Goal: Transaction & Acquisition: Purchase product/service

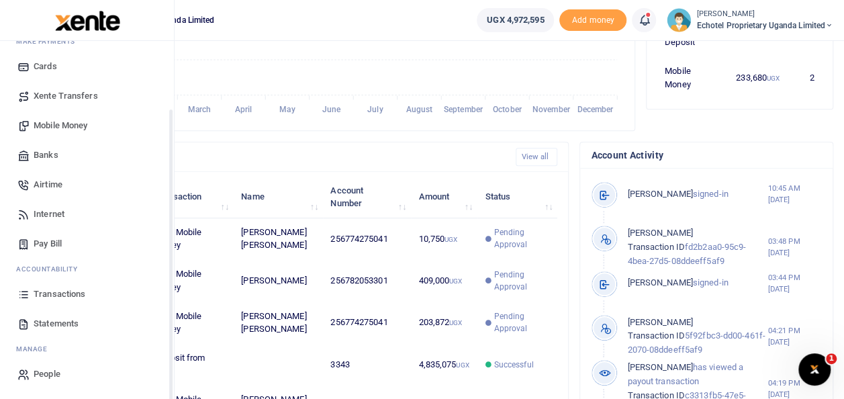
scroll to position [80, 0]
click at [52, 125] on span "Mobile Money" at bounding box center [61, 125] width 54 height 13
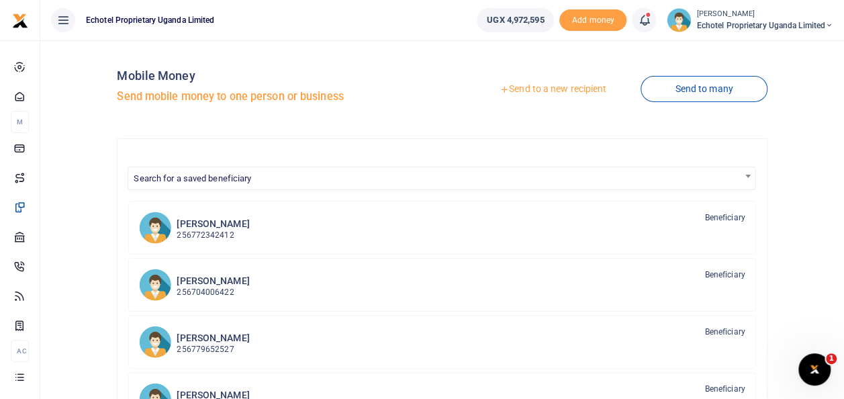
click at [534, 90] on link "Send to a new recipient" at bounding box center [553, 89] width 175 height 24
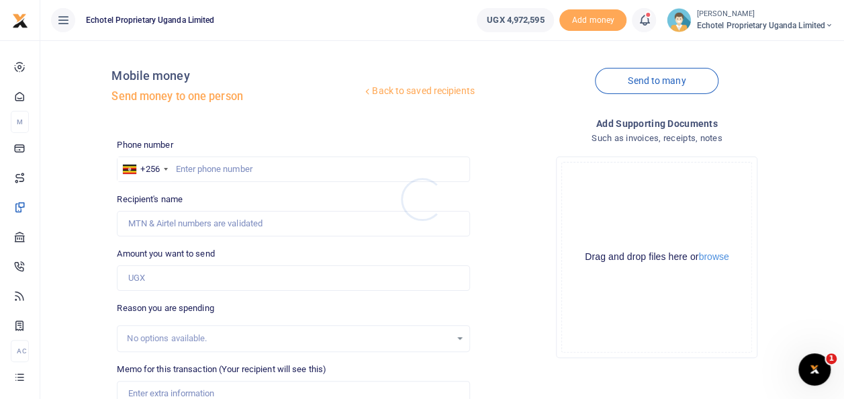
click at [231, 165] on div at bounding box center [422, 199] width 844 height 399
click at [220, 222] on input "Recipient's name" at bounding box center [293, 224] width 353 height 26
click at [400, 169] on input "text" at bounding box center [293, 170] width 353 height 26
click at [260, 168] on input "text" at bounding box center [293, 170] width 353 height 26
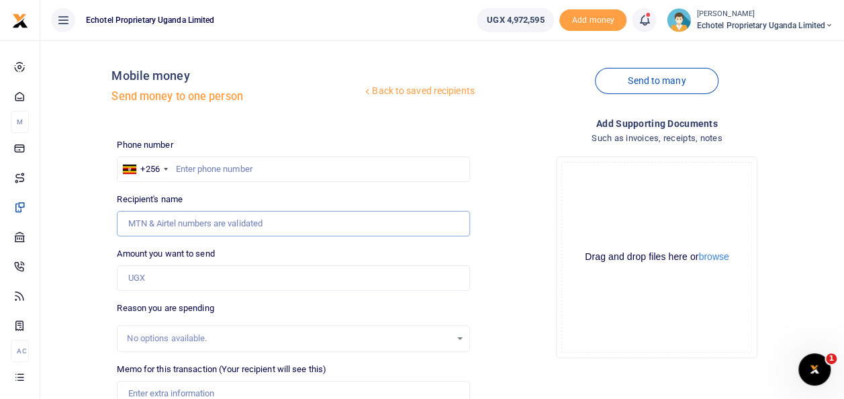
click at [216, 225] on input "Recipient's name" at bounding box center [293, 224] width 353 height 26
click at [438, 164] on input "text" at bounding box center [293, 170] width 353 height 26
click at [208, 167] on input "text" at bounding box center [293, 170] width 353 height 26
paste input "0704006422"
click at [179, 168] on input "0704006422" at bounding box center [293, 170] width 353 height 26
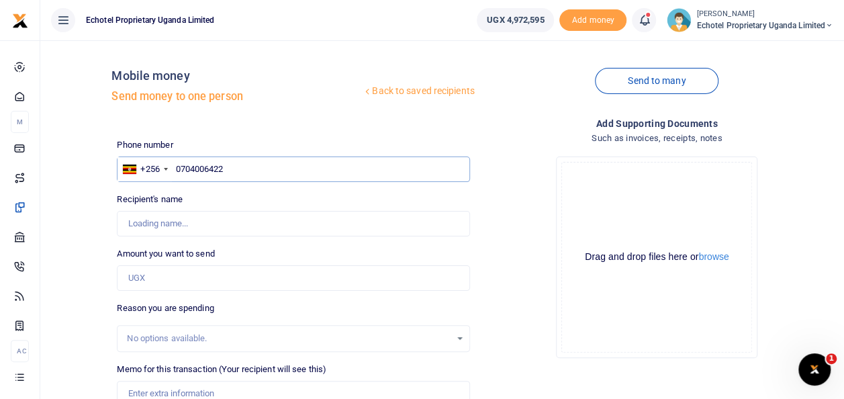
type input "704006422"
type input "Monica Kabareebe"
type input "704006422"
click at [134, 279] on input "Amount you want to send" at bounding box center [293, 278] width 353 height 26
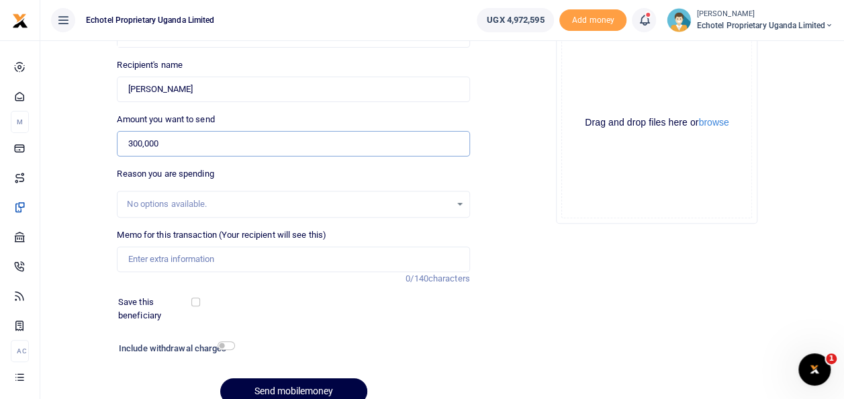
type input "300,000"
click at [163, 258] on input "Memo for this transaction (Your recipient will see this)" at bounding box center [293, 260] width 353 height 26
type input "Purchase of bid for 3 categories for Movit Company"
click at [719, 124] on button "browse" at bounding box center [714, 123] width 30 height 10
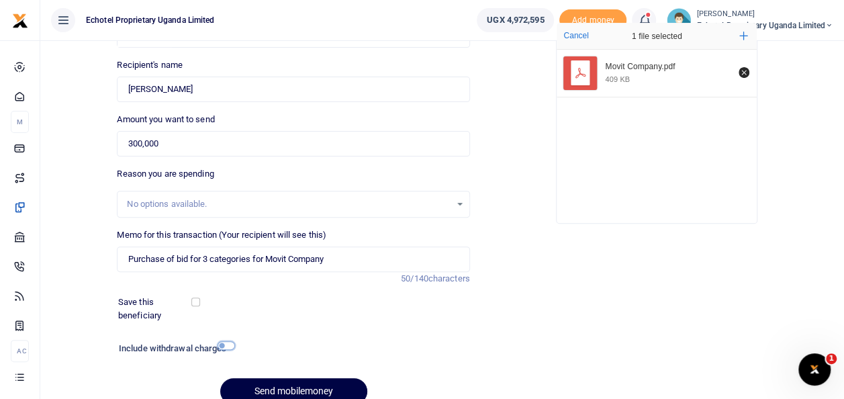
click at [224, 341] on input "checkbox" at bounding box center [226, 345] width 17 height 9
checkbox input "true"
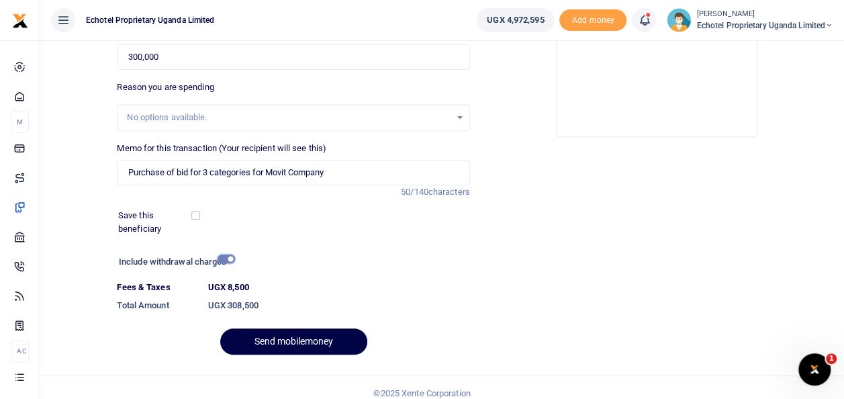
scroll to position [232, 0]
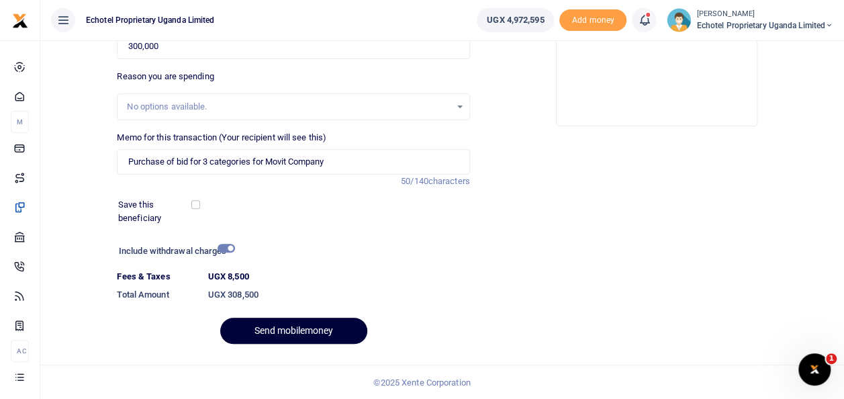
click at [325, 330] on button "Send mobilemoney" at bounding box center [293, 331] width 147 height 26
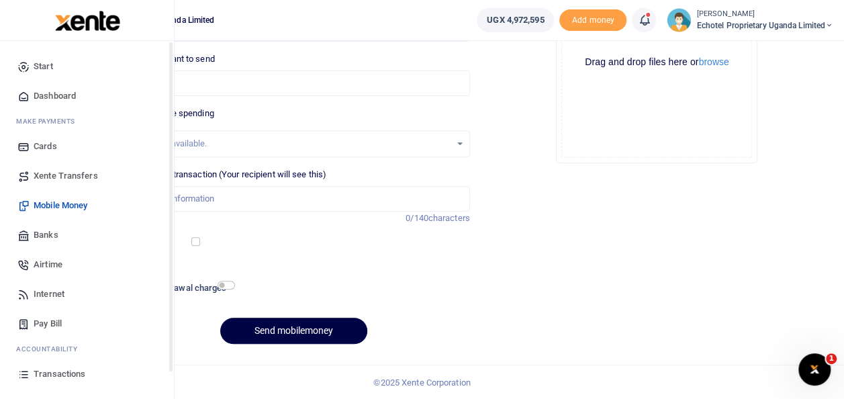
click at [54, 205] on span "Mobile Money" at bounding box center [61, 205] width 54 height 13
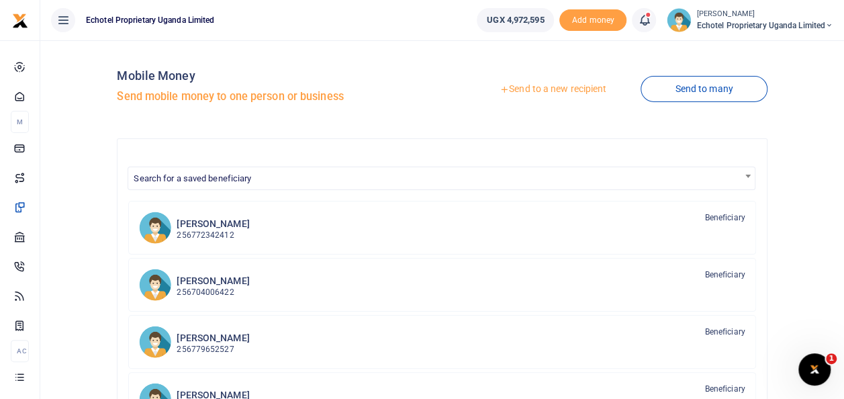
click at [552, 90] on link "Send to a new recipient" at bounding box center [553, 89] width 175 height 24
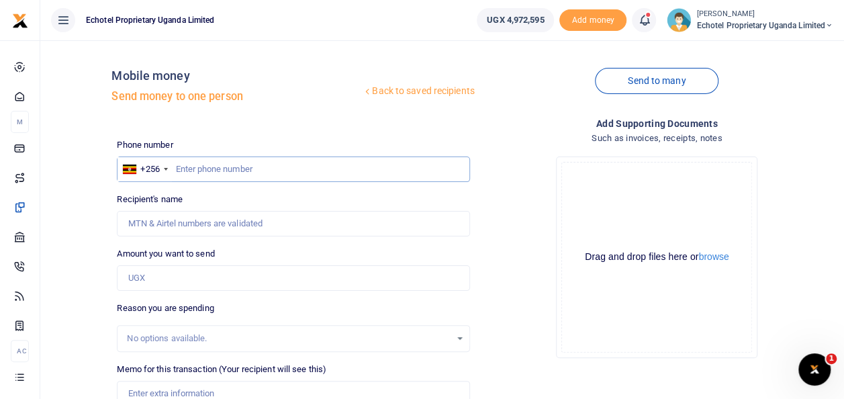
click at [216, 169] on input "text" at bounding box center [293, 170] width 353 height 26
click at [206, 223] on input "Recipient's name" at bounding box center [293, 224] width 353 height 26
click at [401, 169] on input "text" at bounding box center [293, 170] width 353 height 26
click at [199, 163] on input "text" at bounding box center [293, 170] width 353 height 26
click at [181, 218] on input "Recipient's name" at bounding box center [293, 224] width 353 height 26
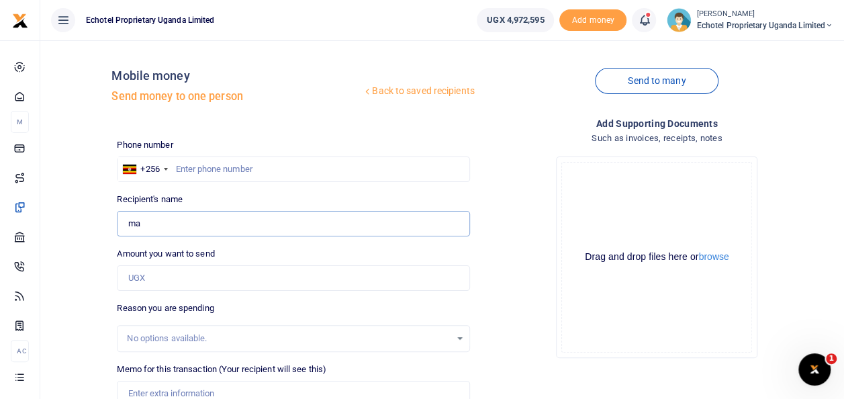
type input "m"
type input "Walusimbi Julius Mark"
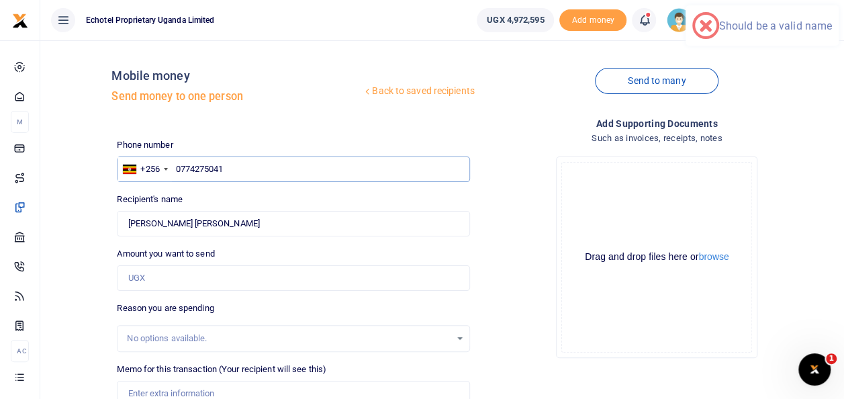
click at [178, 169] on input "0774275041" at bounding box center [293, 170] width 353 height 26
type input "774275041"
click at [169, 271] on input "Amount you want to send" at bounding box center [293, 278] width 353 height 26
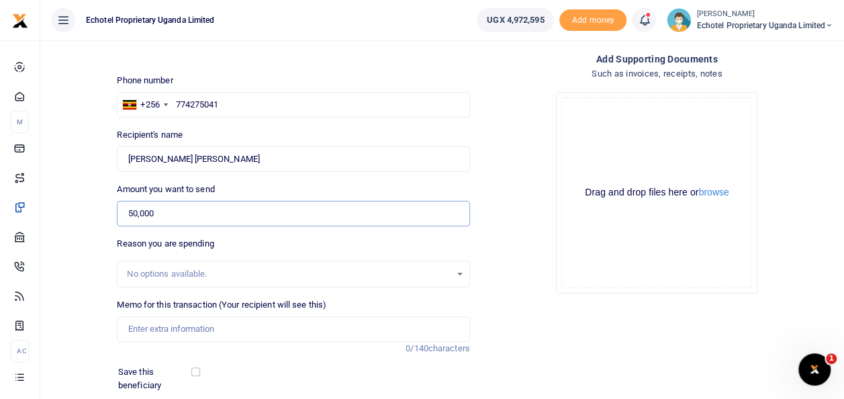
scroll to position [134, 0]
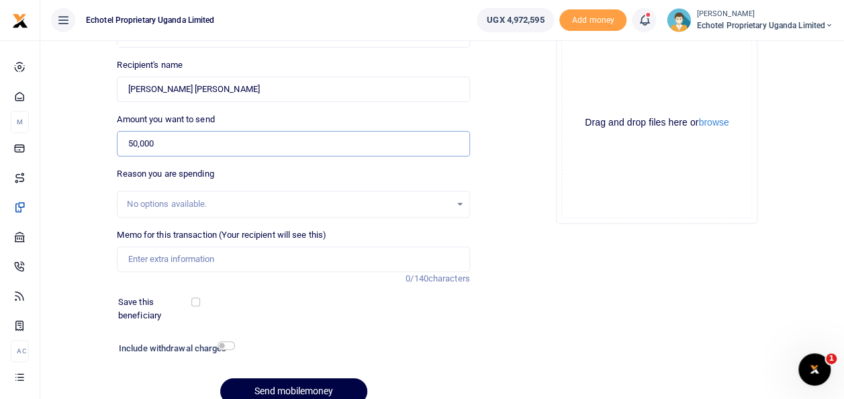
type input "50,000"
click at [171, 258] on input "Memo for this transaction (Your recipient will see this)" at bounding box center [293, 260] width 353 height 26
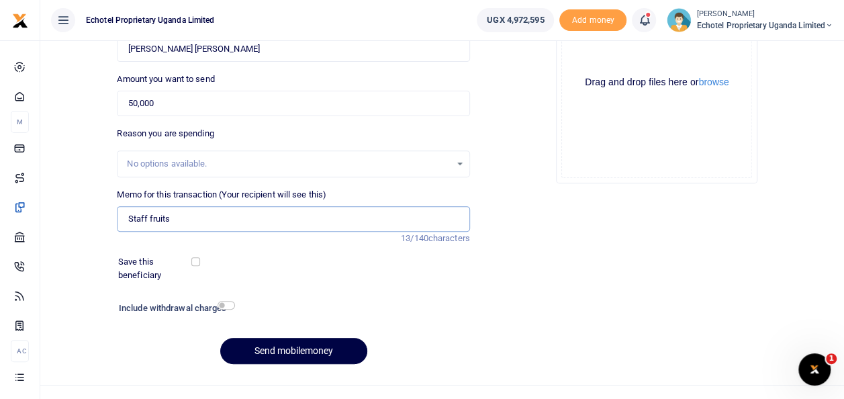
scroll to position [195, 0]
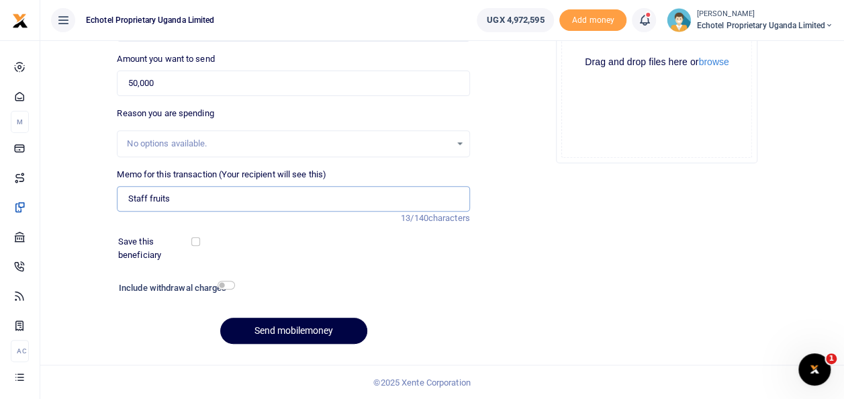
type input "Staff fruits"
click at [229, 285] on input "checkbox" at bounding box center [226, 285] width 17 height 9
checkbox input "true"
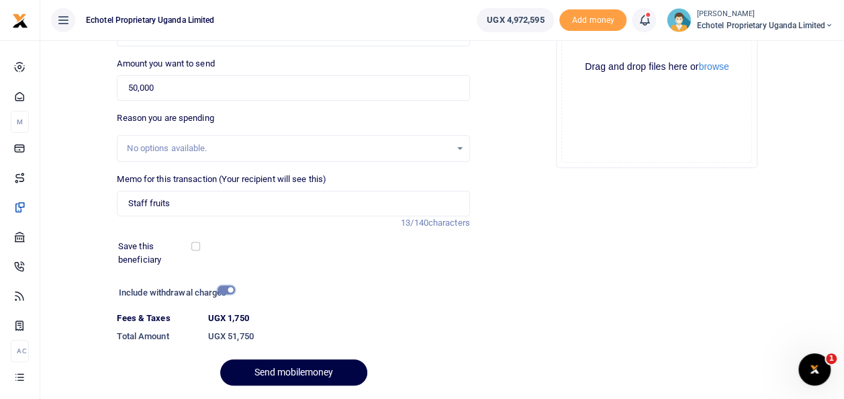
scroll to position [232, 0]
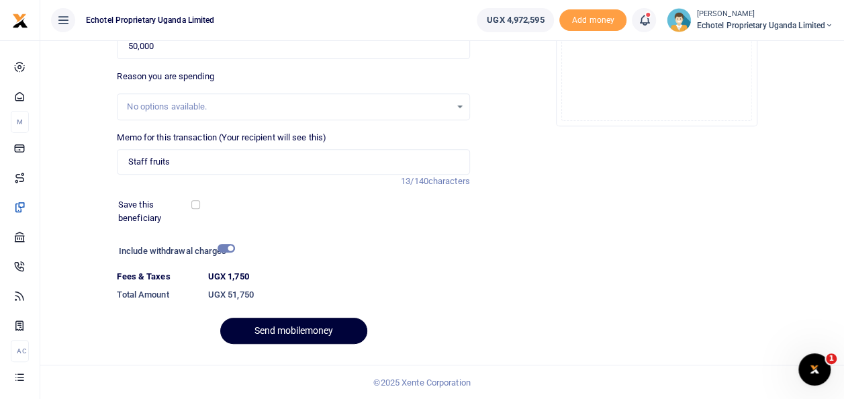
click at [303, 323] on button "Send mobilemoney" at bounding box center [293, 331] width 147 height 26
